Goal: Navigation & Orientation: Find specific page/section

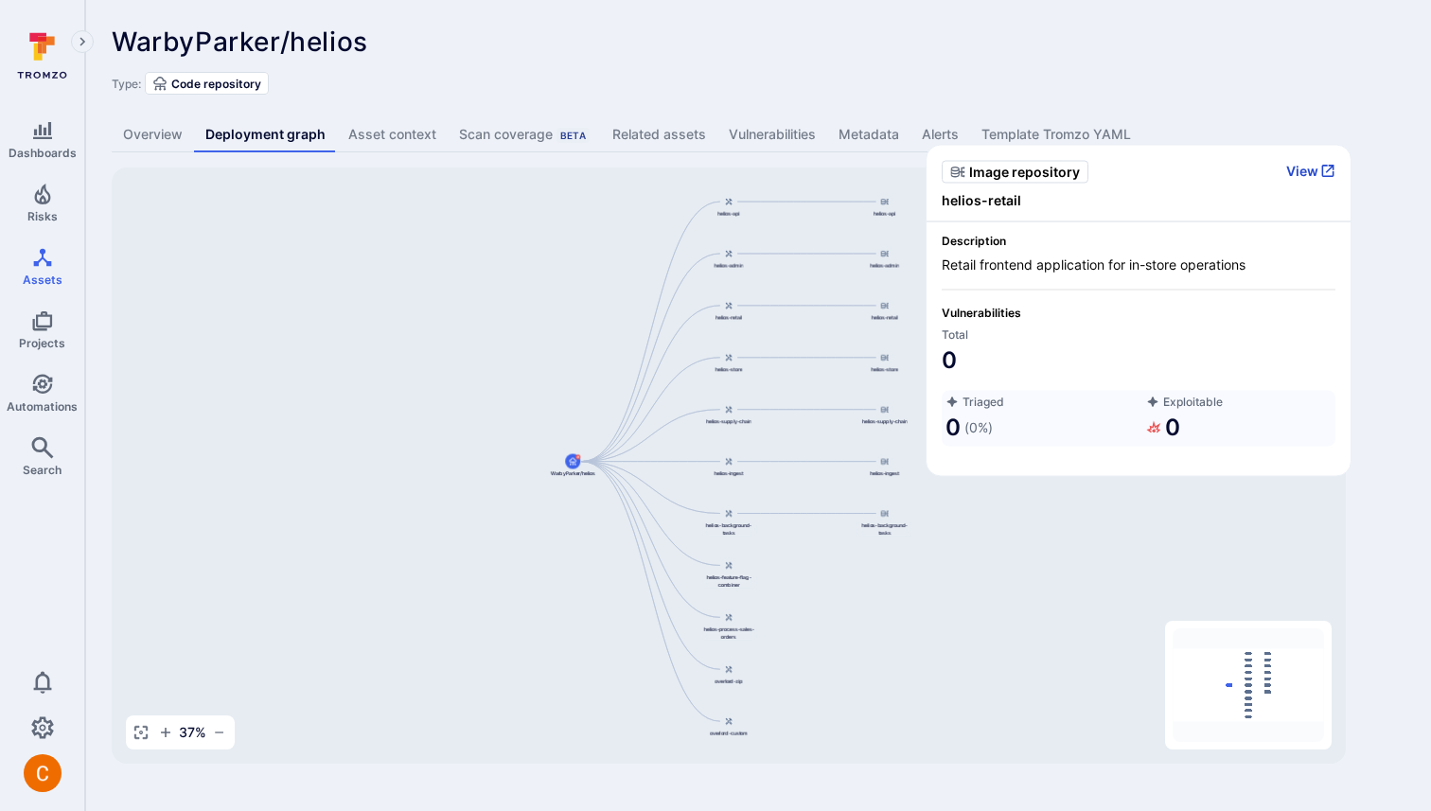
click at [1297, 174] on button "View" at bounding box center [1310, 171] width 49 height 17
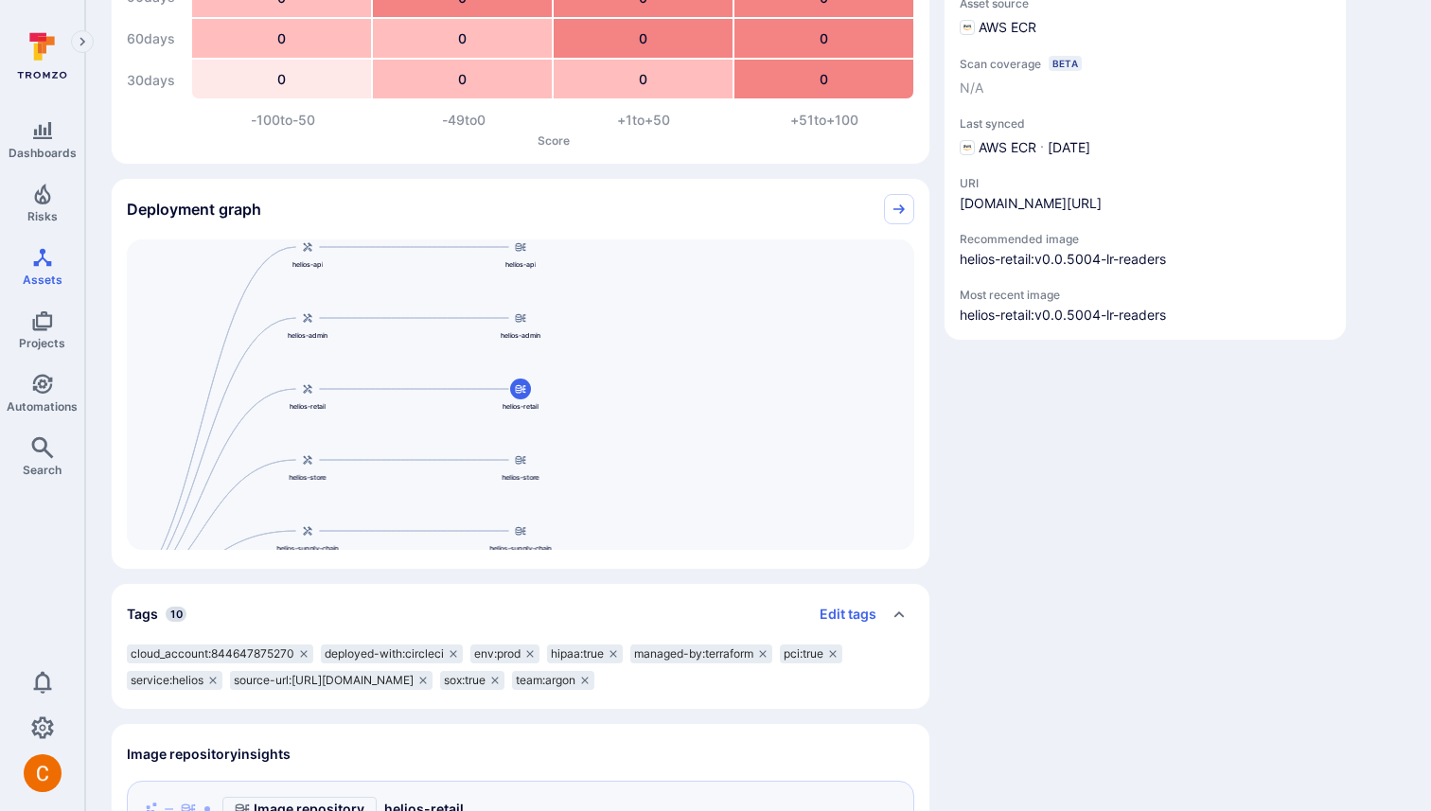
scroll to position [290, 0]
click at [901, 210] on icon "Collapse" at bounding box center [898, 207] width 15 height 15
